Goal: Task Accomplishment & Management: Use online tool/utility

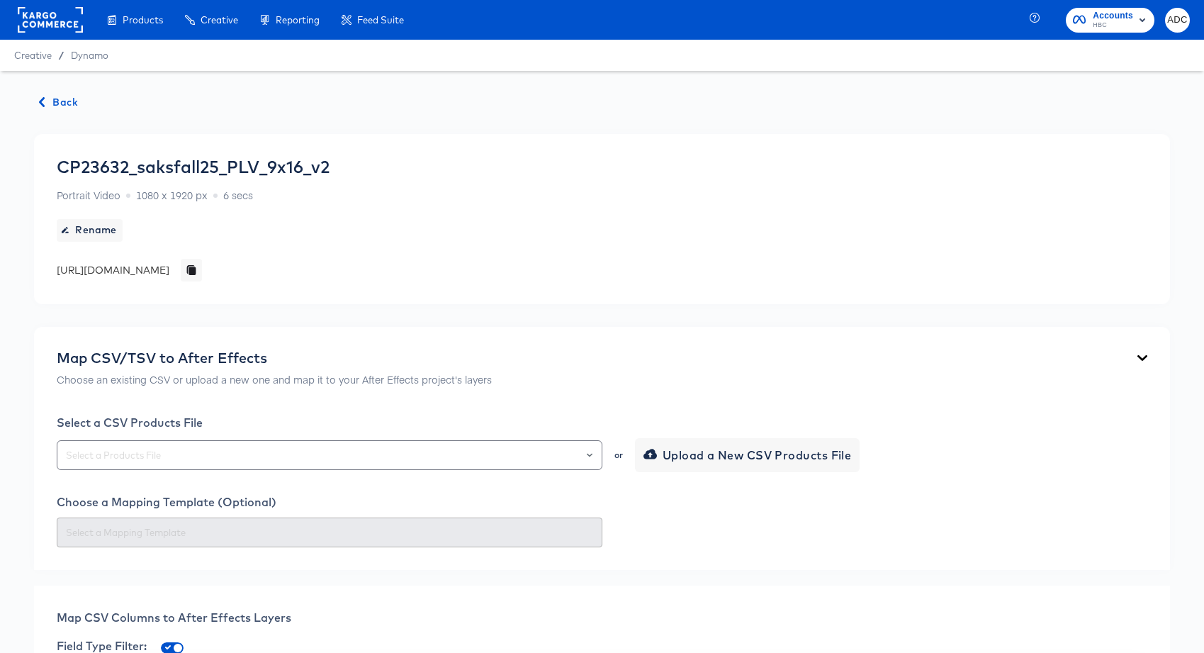
scroll to position [632, 0]
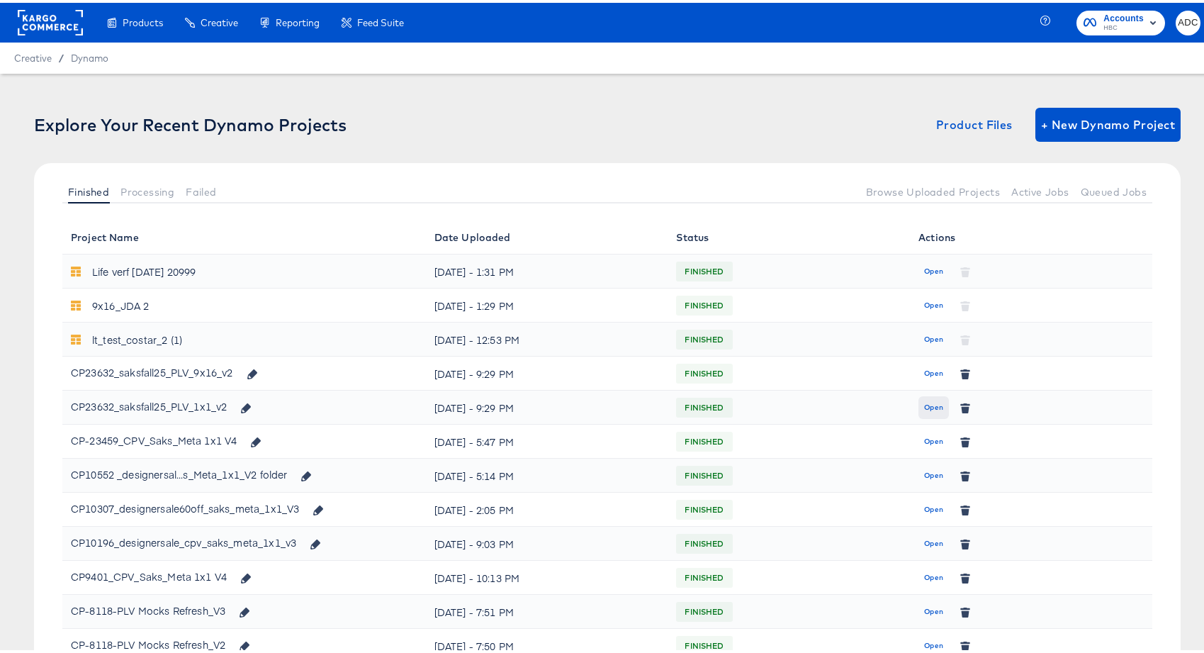
click at [926, 410] on span "Open" at bounding box center [933, 404] width 19 height 13
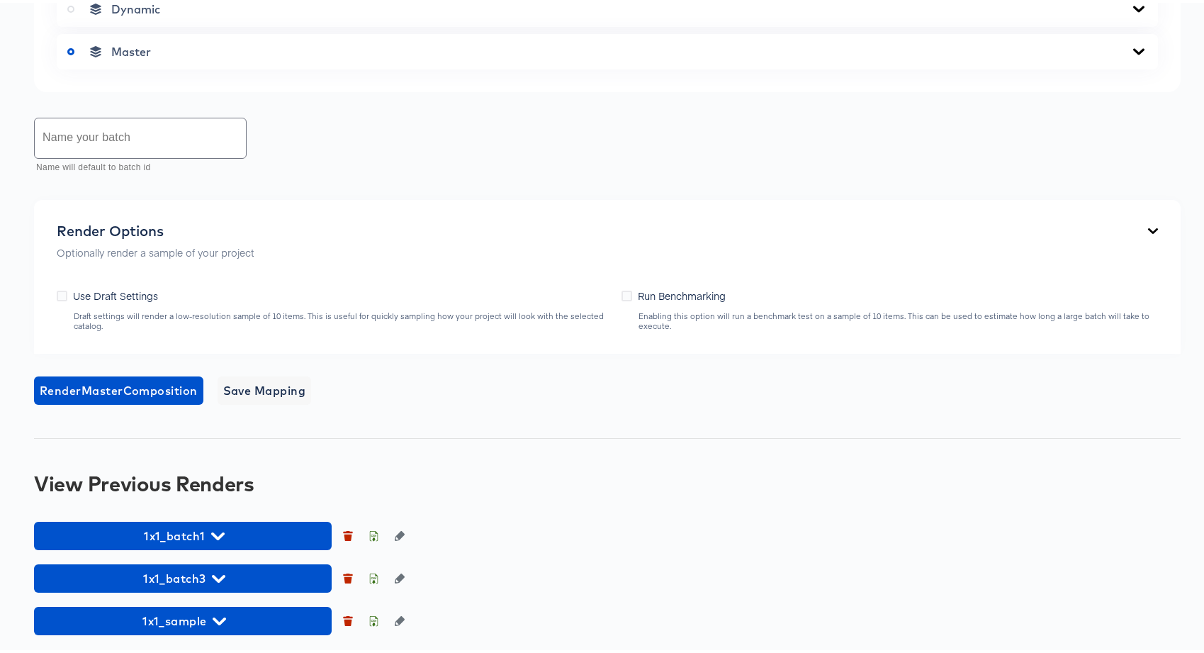
scroll to position [679, 0]
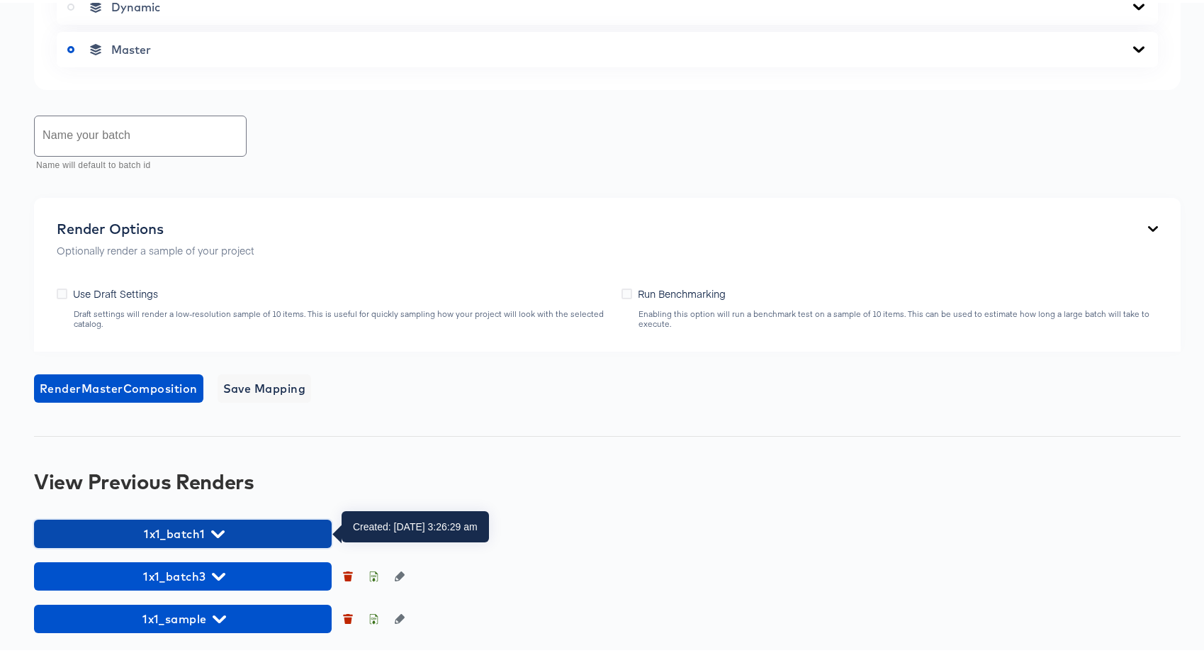
click at [215, 523] on span "1x1_batch1" at bounding box center [182, 531] width 283 height 20
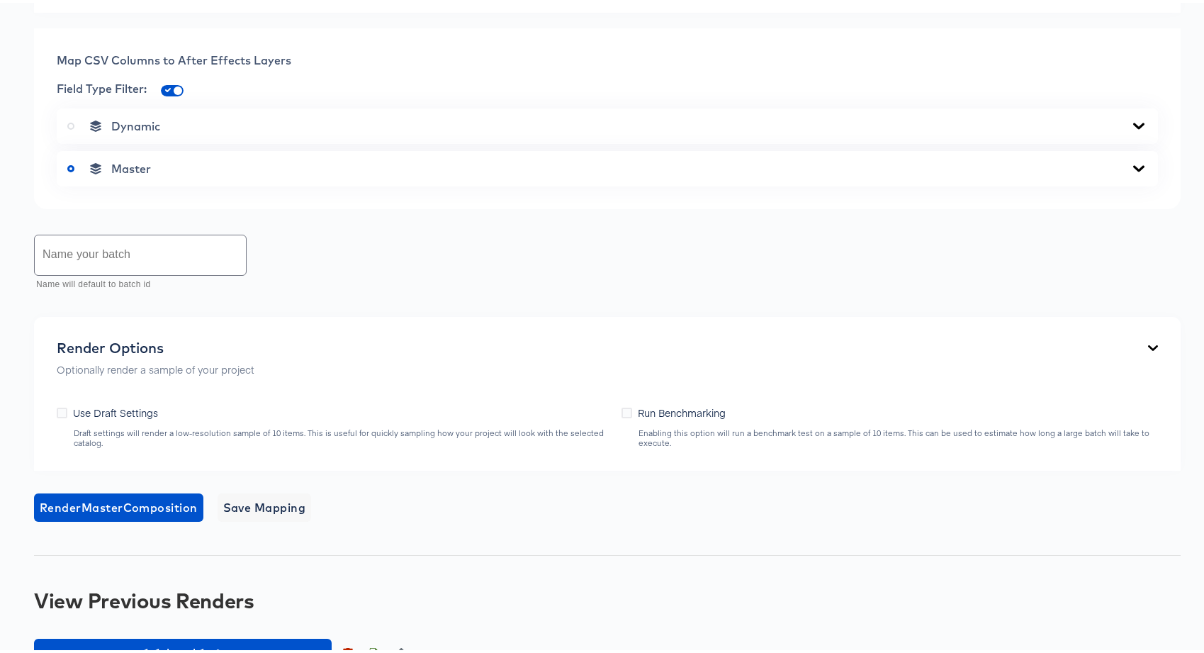
scroll to position [824, 0]
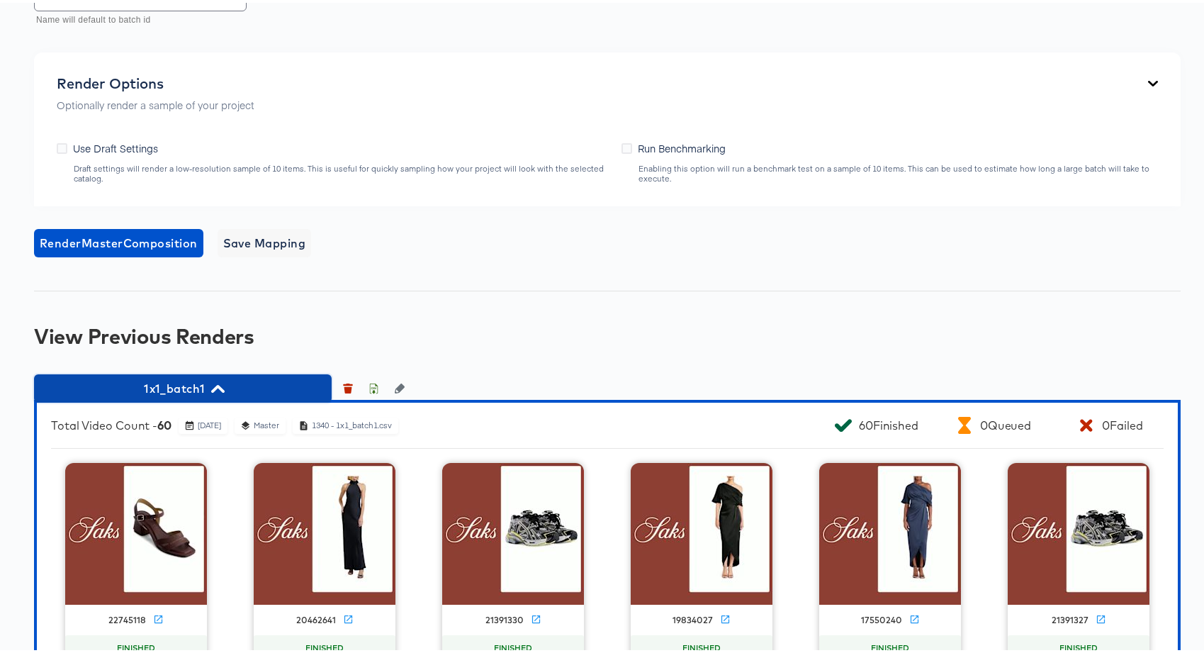
click at [251, 390] on span "1x1_batch1" at bounding box center [182, 386] width 283 height 20
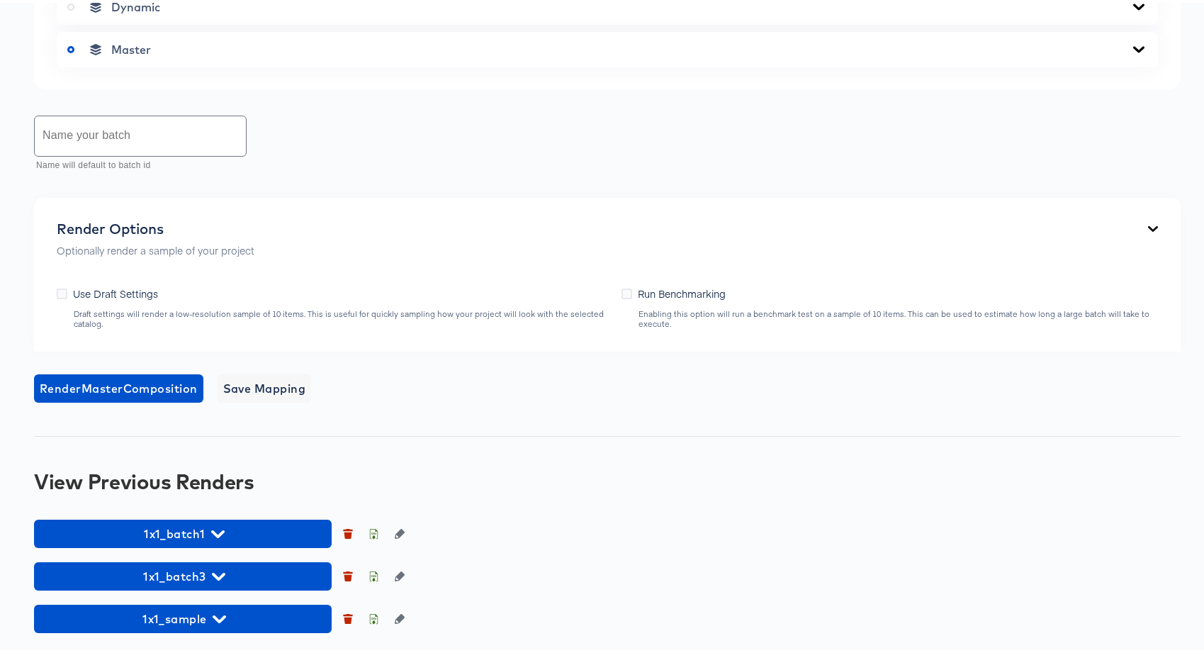
scroll to position [679, 0]
